Goal: Information Seeking & Learning: Learn about a topic

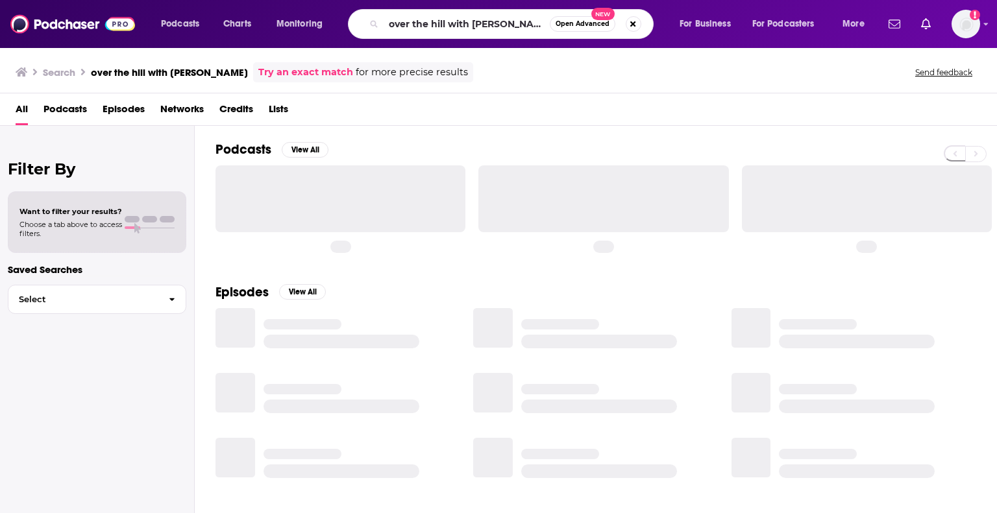
click at [408, 25] on input "over the hill with [PERSON_NAME]" at bounding box center [466, 24] width 166 height 21
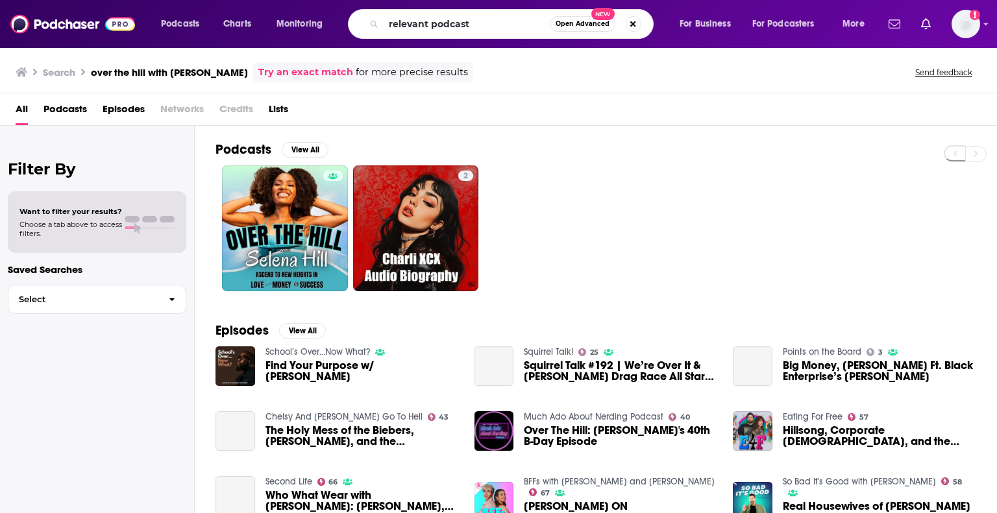
type input "relevant podcast"
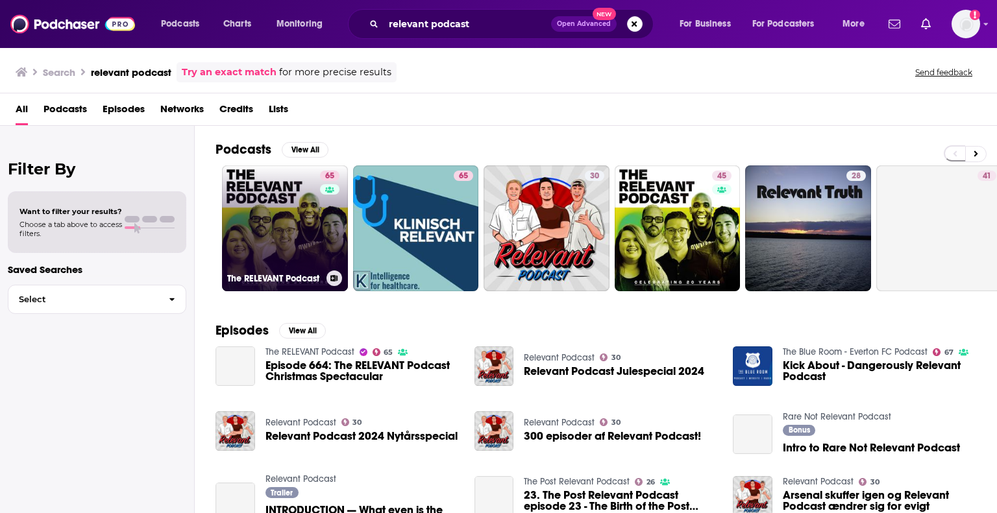
click at [301, 223] on link "65 The RELEVANT Podcast" at bounding box center [285, 228] width 126 height 126
